Goal: Find specific page/section: Find specific page/section

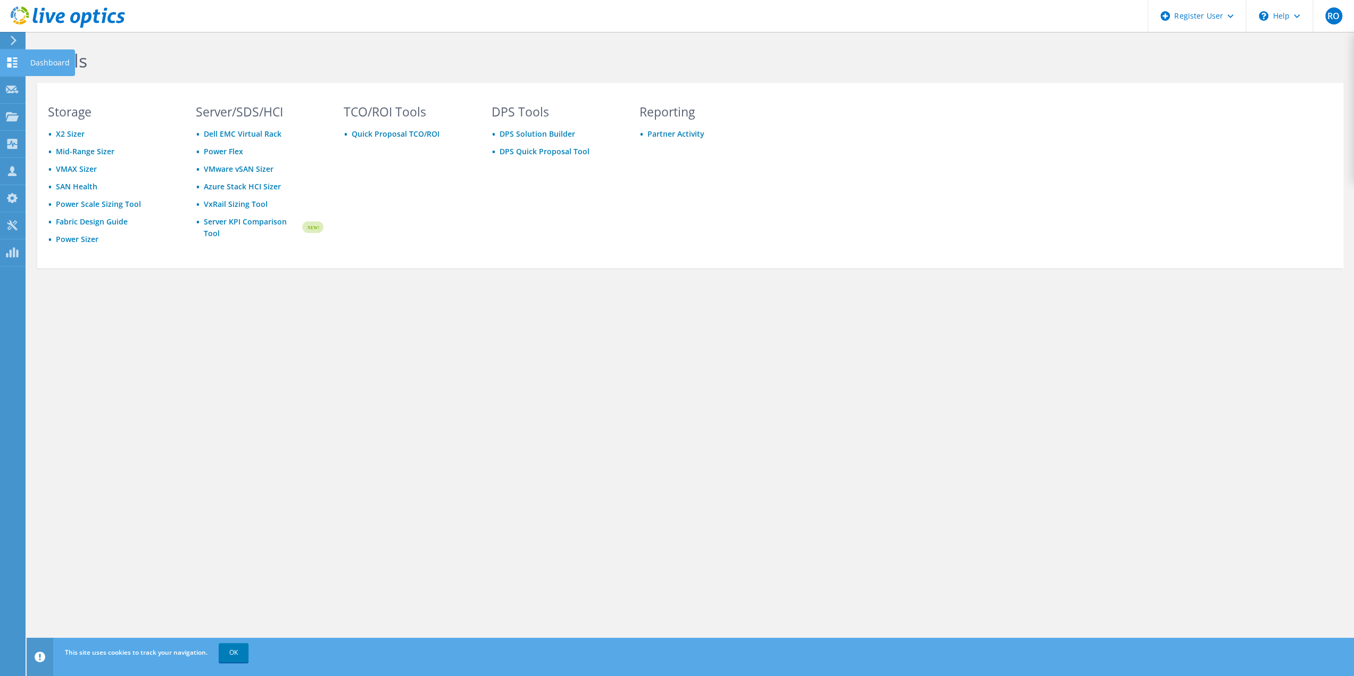
click at [11, 62] on icon at bounding box center [12, 62] width 13 height 10
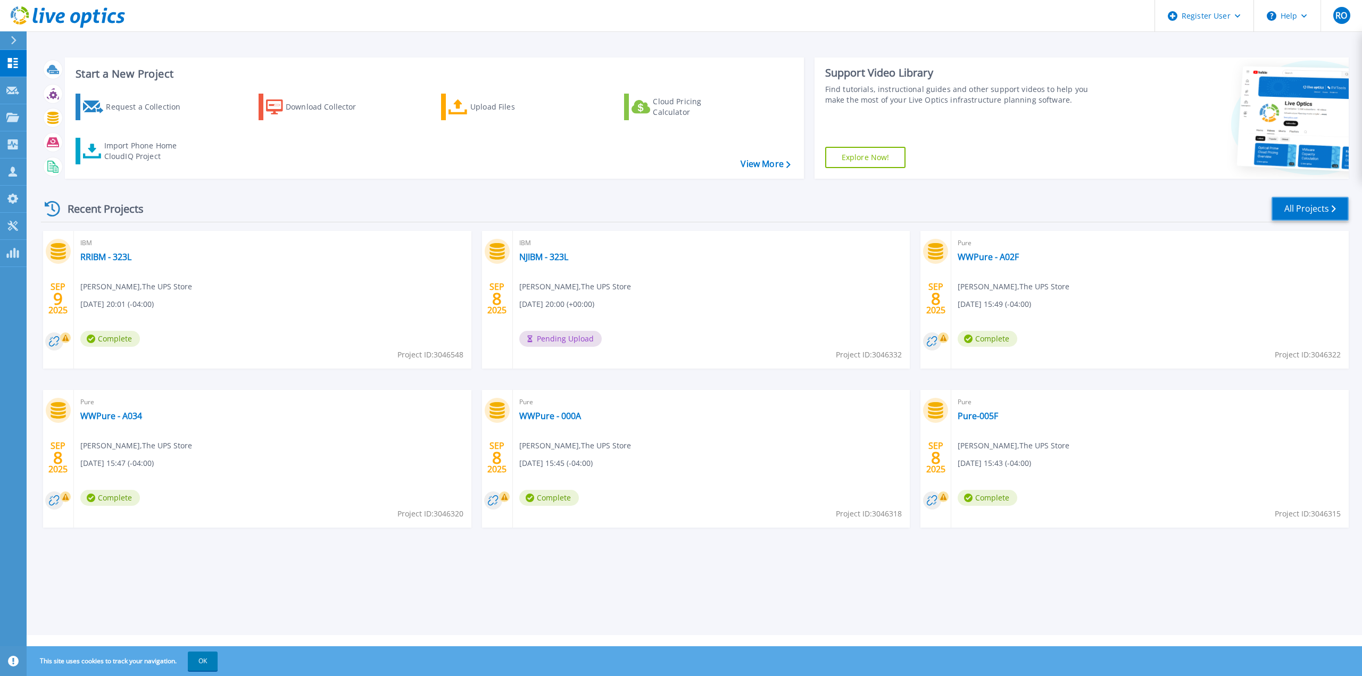
click at [1299, 211] on link "All Projects" at bounding box center [1310, 209] width 77 height 24
